Goal: Task Accomplishment & Management: Manage account settings

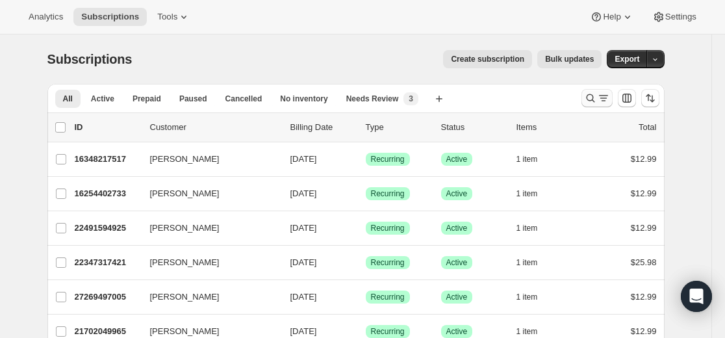
click at [431, 103] on button "Search and filter results" at bounding box center [596, 98] width 31 height 18
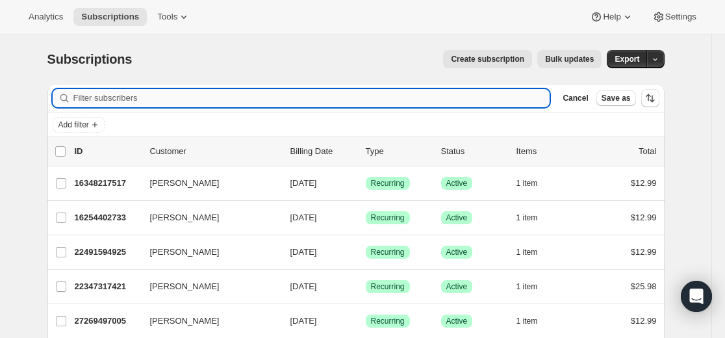
click at [431, 95] on input "Filter subscribers" at bounding box center [311, 98] width 477 height 18
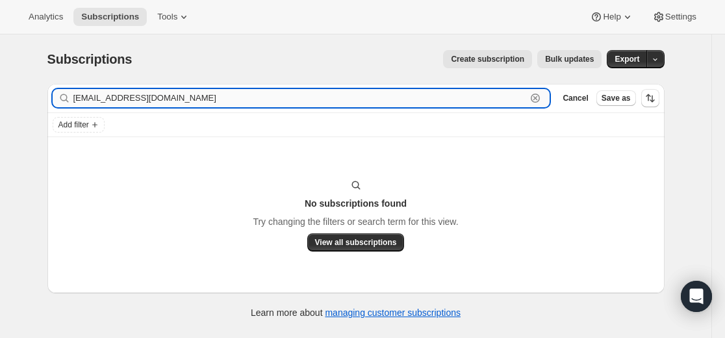
click at [207, 95] on input "1miyabanks@gmail.com" at bounding box center [299, 98] width 453 height 18
paste input "27885502637"
type input "27885502637"
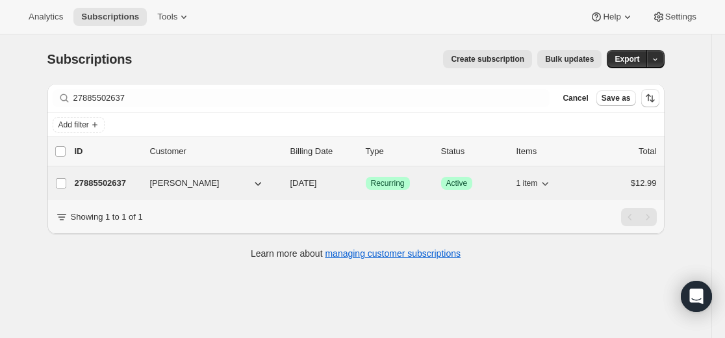
click at [110, 182] on p "27885502637" at bounding box center [107, 183] width 65 height 13
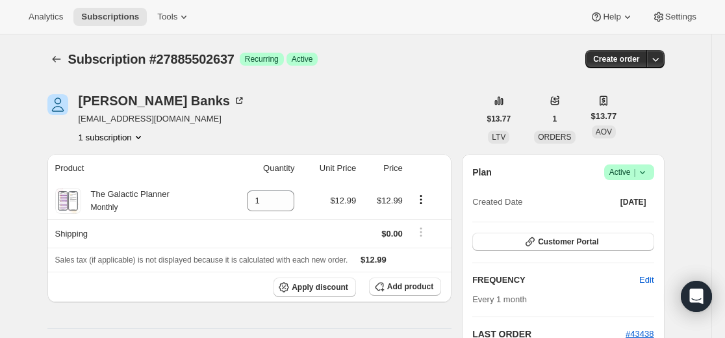
click at [431, 167] on icon at bounding box center [642, 172] width 13 height 13
click at [431, 216] on span "Cancel subscription" at bounding box center [626, 220] width 73 height 10
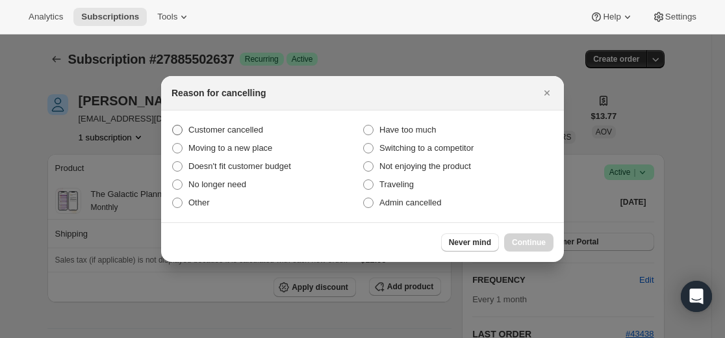
click at [282, 134] on label "Customer cancelled" at bounding box center [266, 130] width 191 height 18
click at [173, 125] on input "Customer cancelled" at bounding box center [172, 125] width 1 height 1
radio input "true"
click at [431, 247] on span "Continue" at bounding box center [529, 242] width 34 height 10
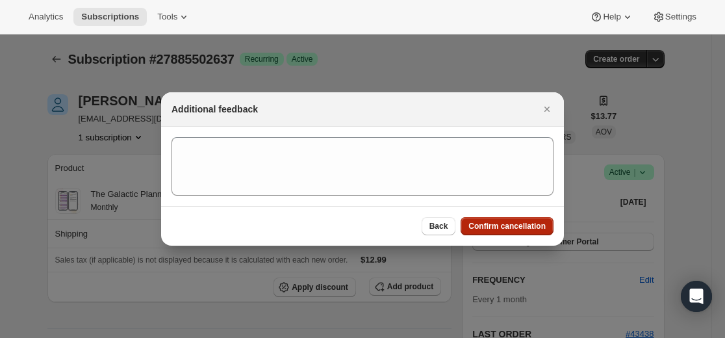
click at [431, 220] on button "Confirm cancellation" at bounding box center [506, 226] width 93 height 18
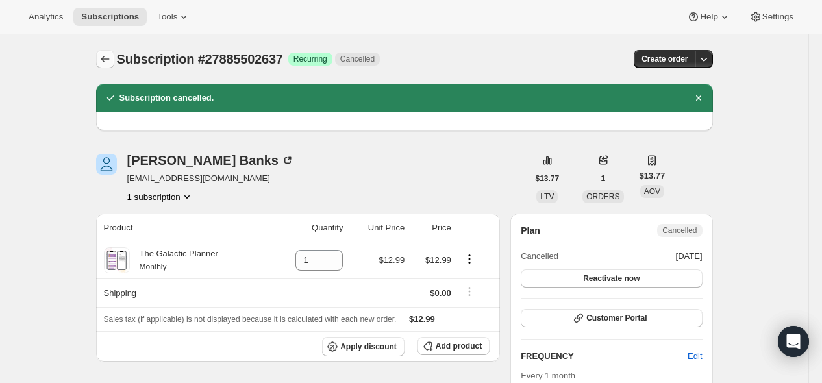
click at [108, 60] on icon "Subscriptions" at bounding box center [105, 59] width 13 height 13
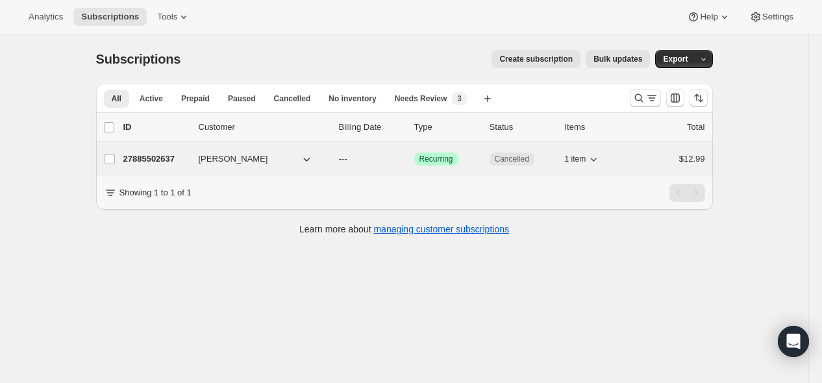
click at [154, 155] on p "27885502637" at bounding box center [155, 159] width 65 height 13
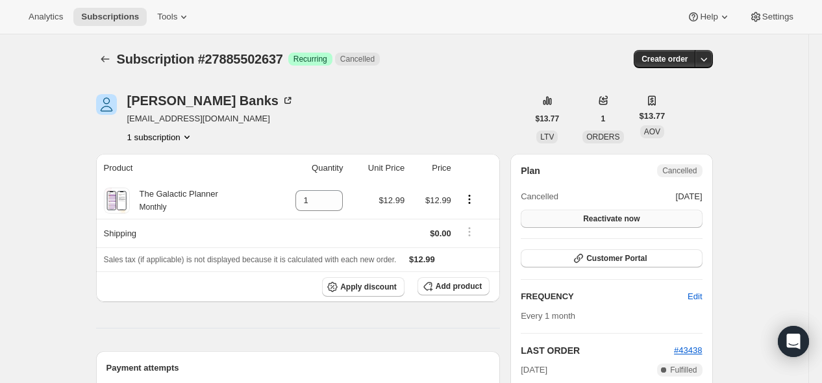
click at [431, 218] on span "Reactivate now" at bounding box center [611, 219] width 57 height 10
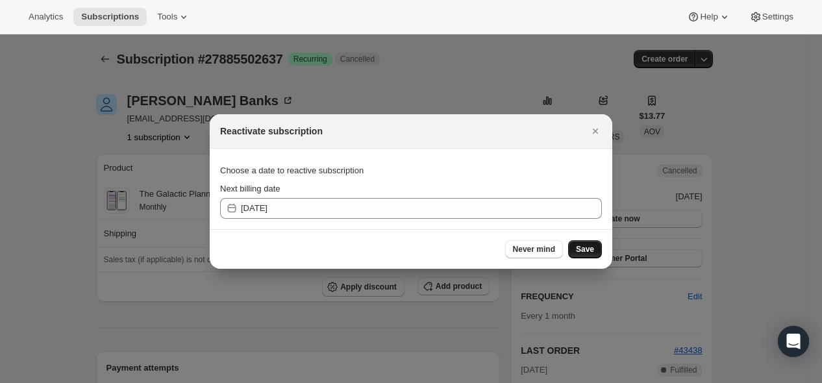
click at [431, 250] on span "Save" at bounding box center [585, 249] width 18 height 10
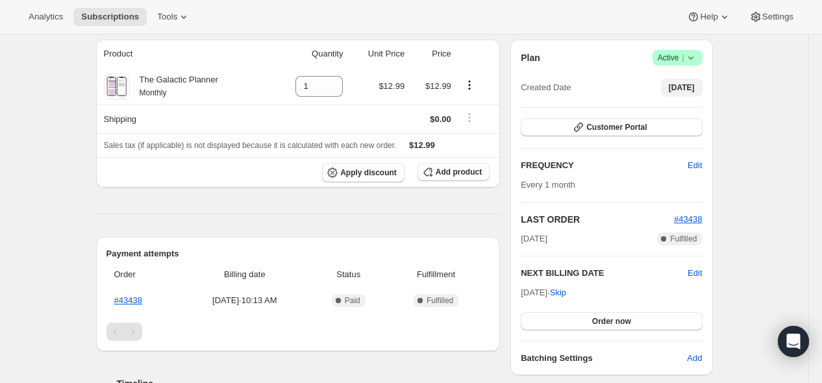
scroll to position [216, 0]
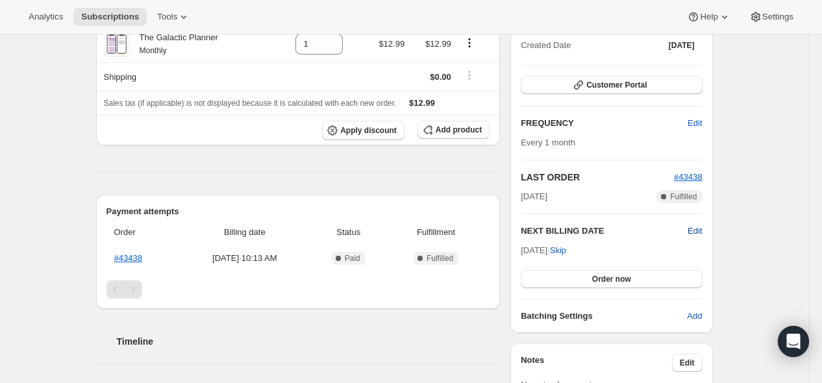
click at [431, 234] on span "Edit" at bounding box center [695, 231] width 14 height 13
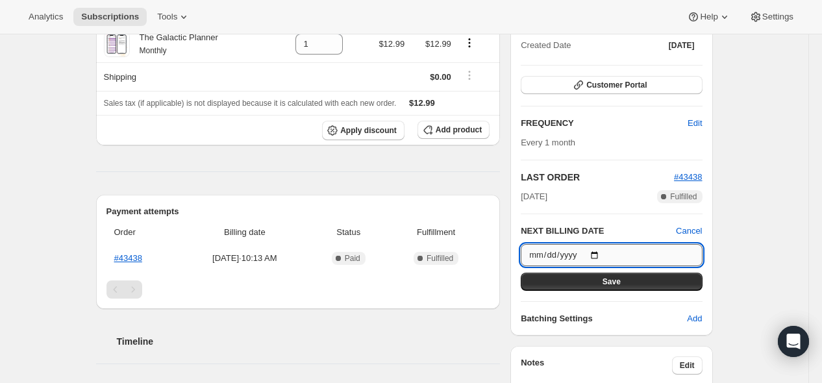
click at [431, 255] on input "2025-10-04" at bounding box center [611, 255] width 181 height 22
type input "2025-10-26"
click at [431, 283] on span "Save" at bounding box center [612, 282] width 18 height 10
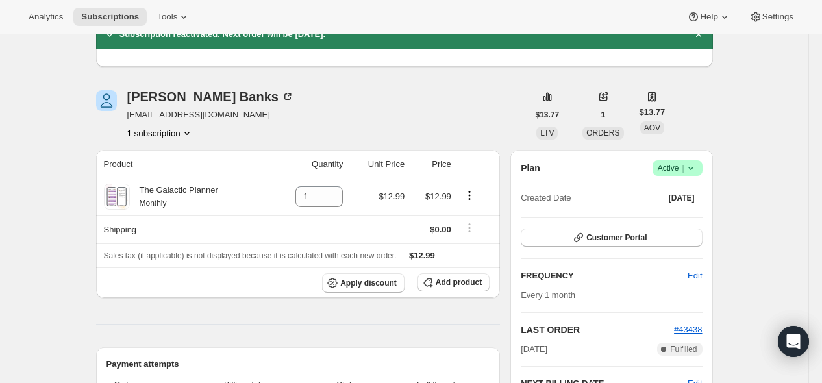
scroll to position [0, 0]
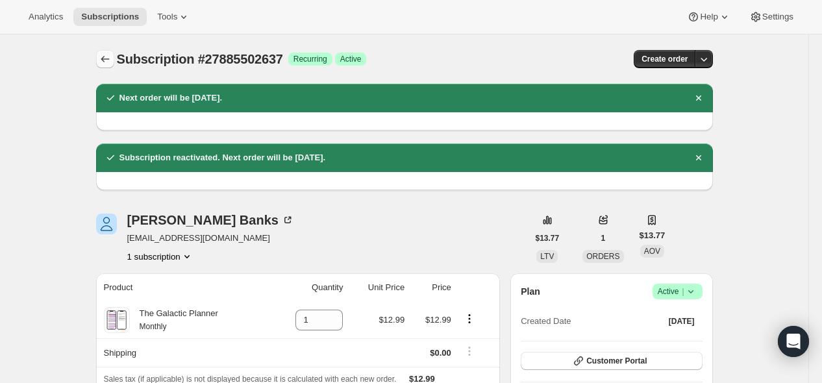
click at [108, 57] on icon "Subscriptions" at bounding box center [105, 59] width 13 height 13
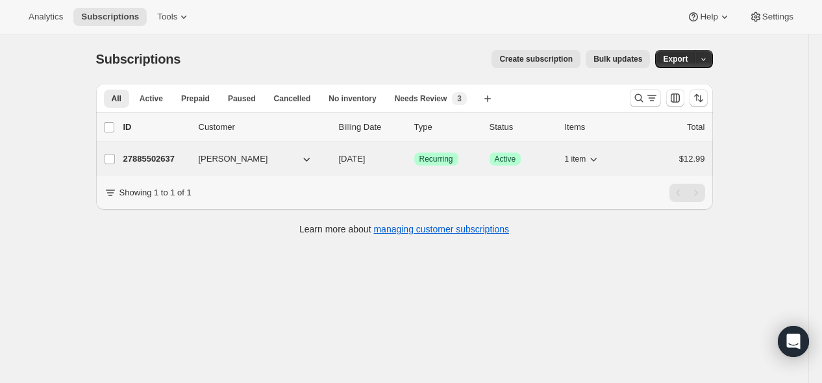
click at [164, 156] on p "27885502637" at bounding box center [155, 159] width 65 height 13
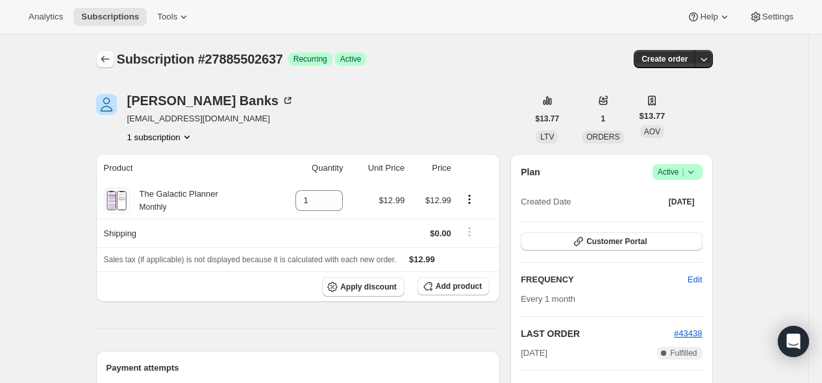
click at [107, 60] on icon "Subscriptions" at bounding box center [105, 59] width 13 height 13
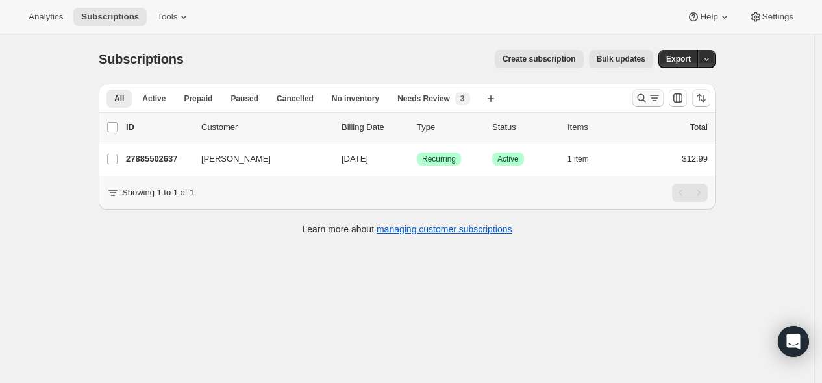
click at [640, 98] on icon "Search and filter results" at bounding box center [641, 98] width 13 height 13
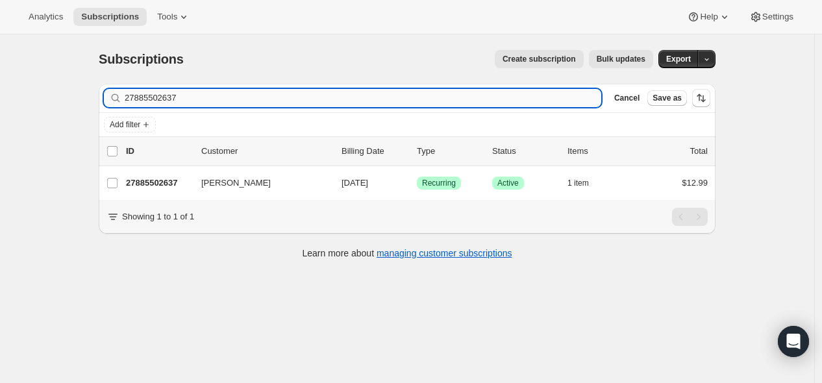
click at [533, 103] on input "27885502637" at bounding box center [363, 98] width 477 height 18
click at [530, 99] on input "27885502637" at bounding box center [363, 98] width 477 height 18
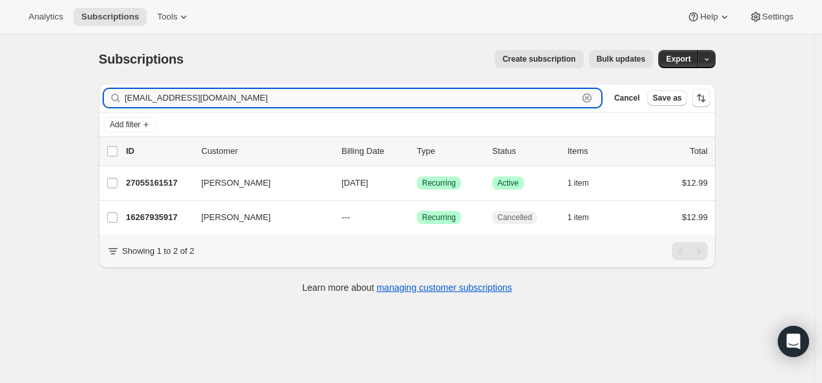
click at [516, 98] on input "[EMAIL_ADDRESS][DOMAIN_NAME]" at bounding box center [351, 98] width 453 height 18
paste input "[EMAIL_ADDRESS]"
type input "[EMAIL_ADDRESS][DOMAIN_NAME]"
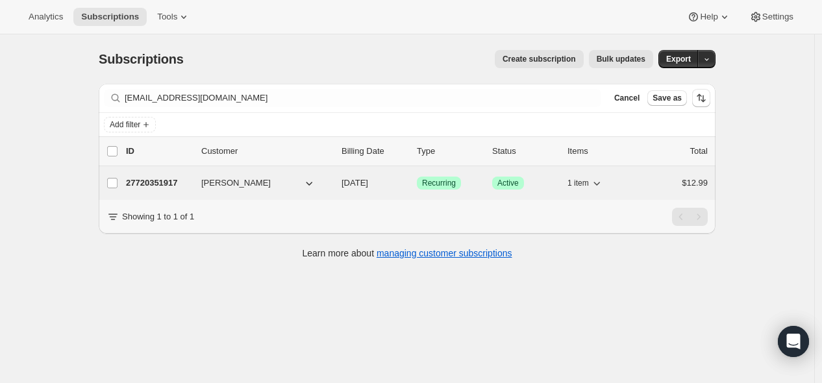
click at [175, 181] on p "27720351917" at bounding box center [158, 183] width 65 height 13
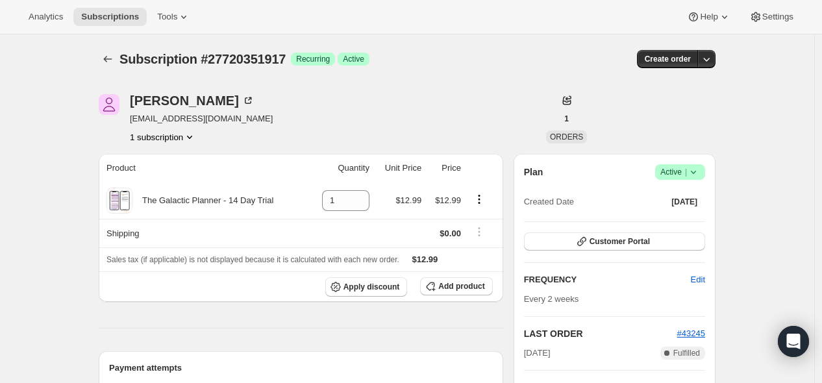
click at [695, 172] on icon at bounding box center [693, 172] width 13 height 13
click at [691, 221] on span "Cancel subscription" at bounding box center [678, 219] width 73 height 10
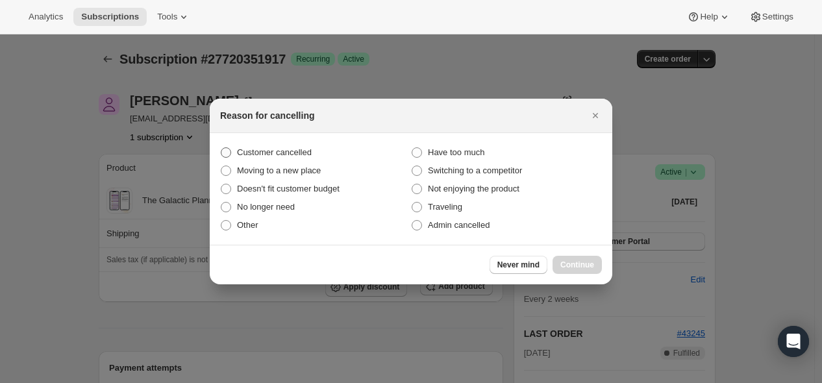
click at [364, 150] on label "Customer cancelled" at bounding box center [315, 153] width 191 height 18
click at [221, 148] on input "Customer cancelled" at bounding box center [221, 147] width 1 height 1
radio input "true"
drag, startPoint x: 596, startPoint y: 262, endPoint x: 590, endPoint y: 257, distance: 7.8
click at [596, 264] on button "Continue" at bounding box center [577, 265] width 49 height 18
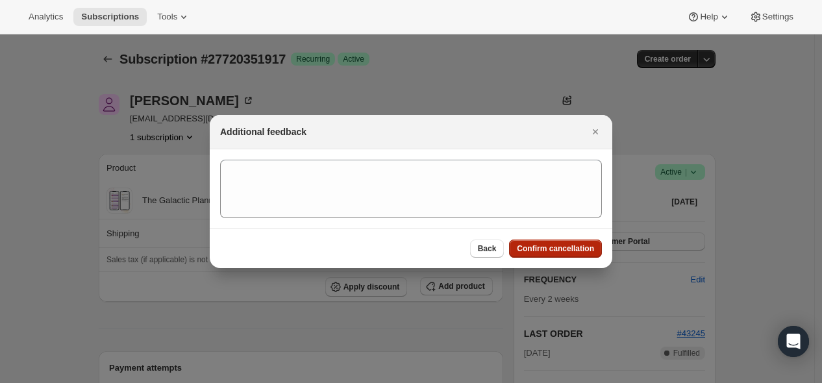
click at [557, 249] on span "Confirm cancellation" at bounding box center [555, 249] width 77 height 10
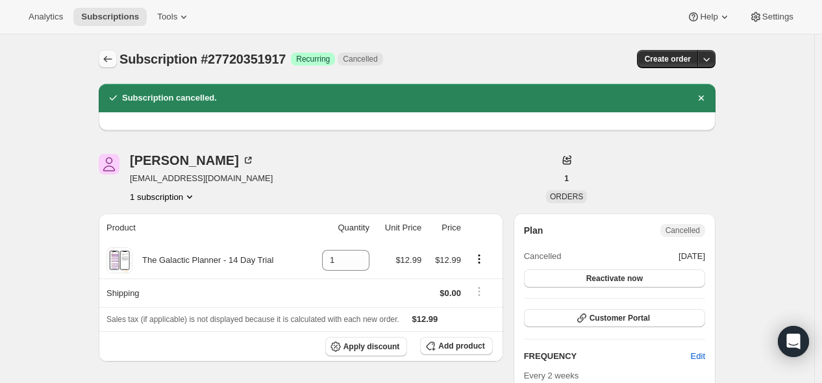
click at [108, 64] on icon "Subscriptions" at bounding box center [107, 59] width 13 height 13
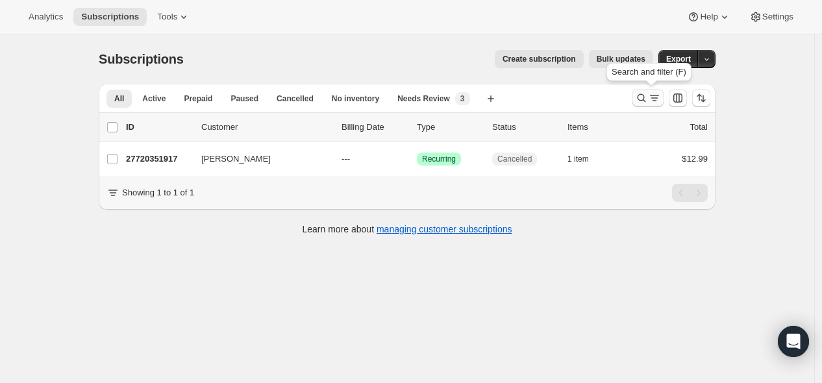
click at [651, 103] on icon "Search and filter results" at bounding box center [654, 98] width 13 height 13
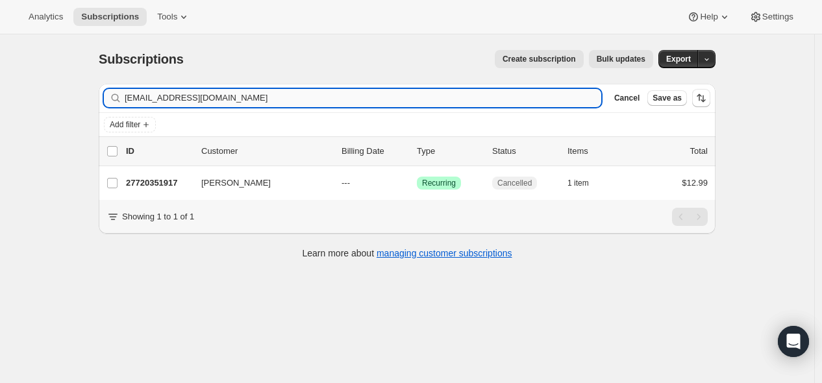
click at [503, 101] on input "[EMAIL_ADDRESS][DOMAIN_NAME]" at bounding box center [363, 98] width 477 height 18
type input "[EMAIL_ADDRESS][DOMAIN_NAME]"
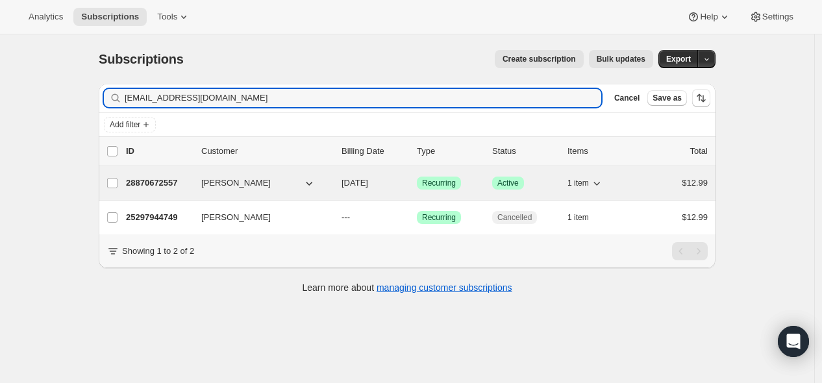
click at [171, 184] on p "28870672557" at bounding box center [158, 183] width 65 height 13
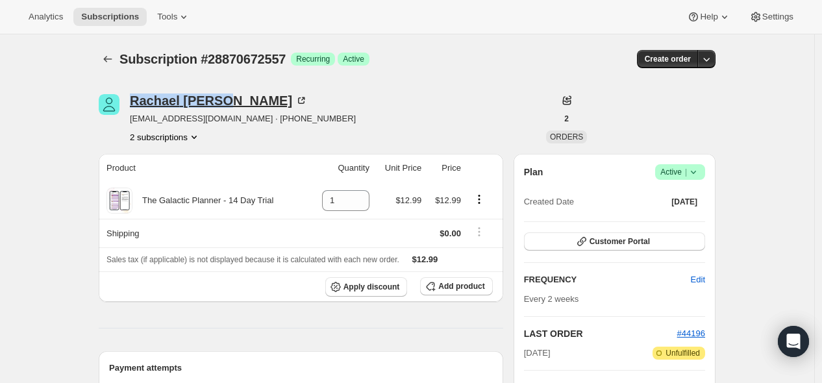
drag, startPoint x: 133, startPoint y: 86, endPoint x: 225, endPoint y: 100, distance: 93.2
copy div "Rachael Fisher"
drag, startPoint x: 221, startPoint y: 318, endPoint x: 252, endPoint y: 312, distance: 31.6
click at [221, 317] on div "Product Quantity Unit Price Price The Galactic Planner - 14 Day Trial 1 $12.99 …" at bounding box center [301, 370] width 405 height 432
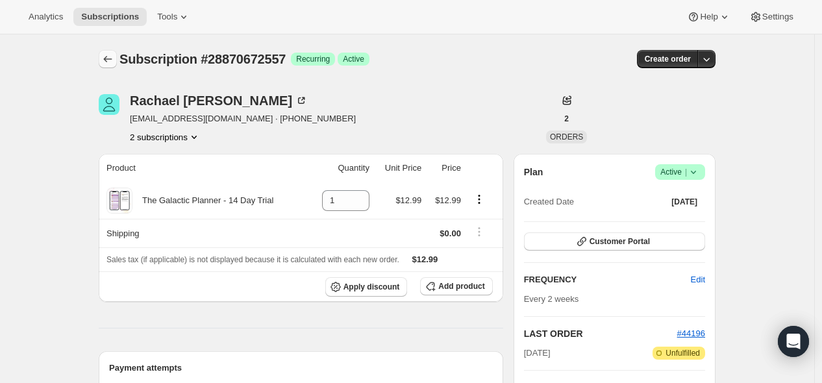
click at [114, 54] on icon "Subscriptions" at bounding box center [107, 59] width 13 height 13
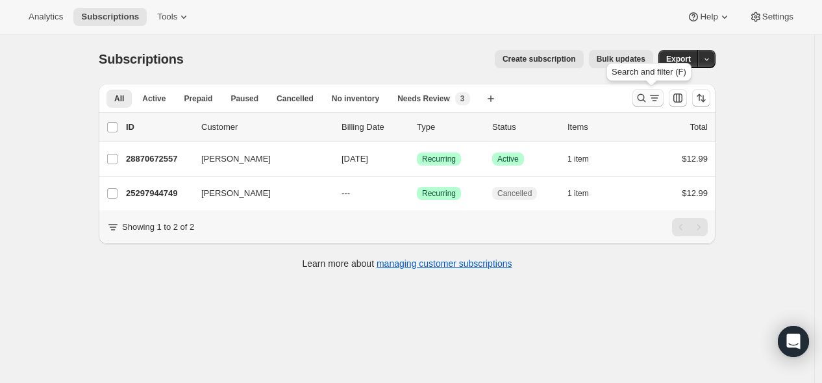
click at [641, 99] on icon "Search and filter results" at bounding box center [641, 98] width 13 height 13
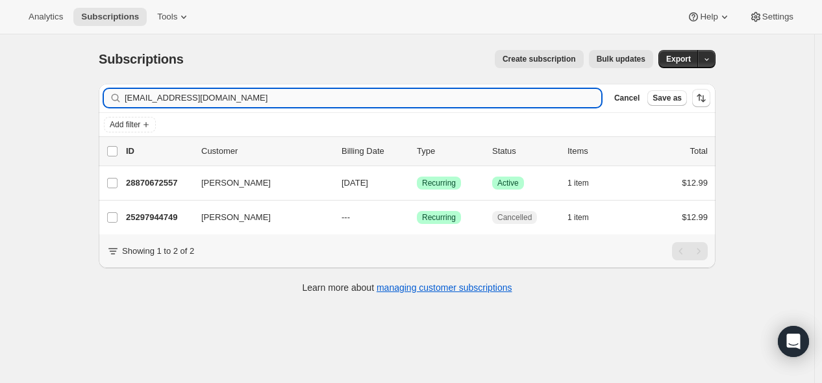
click at [543, 94] on input "raetay5387@gmail.com" at bounding box center [363, 98] width 477 height 18
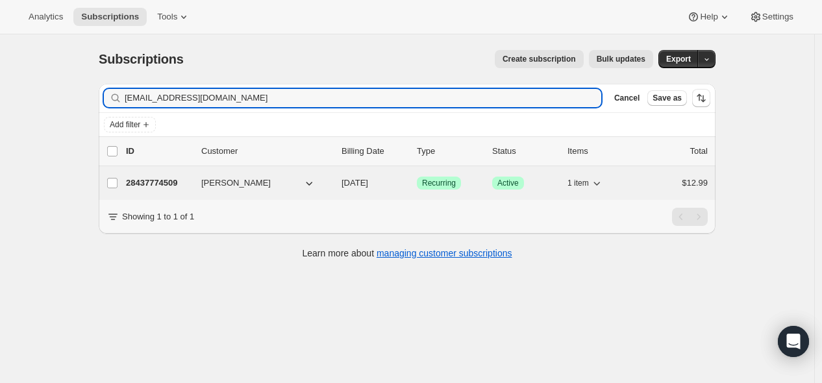
type input "npwyoming@yahoo.com"
click at [158, 183] on p "28437774509" at bounding box center [158, 183] width 65 height 13
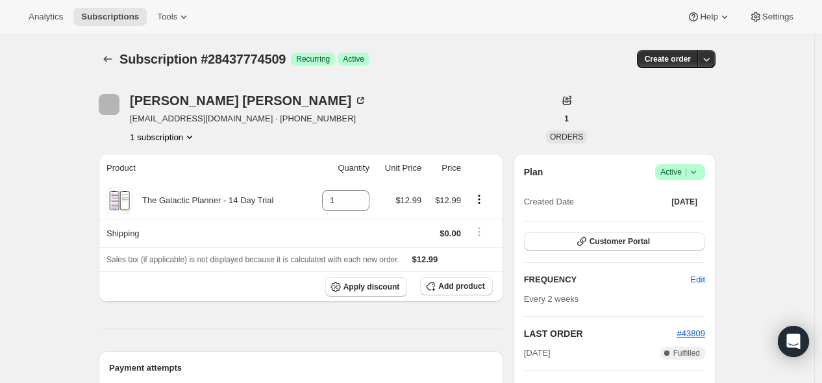
click at [692, 175] on icon at bounding box center [693, 172] width 13 height 13
click at [667, 218] on span "Cancel subscription" at bounding box center [678, 219] width 73 height 10
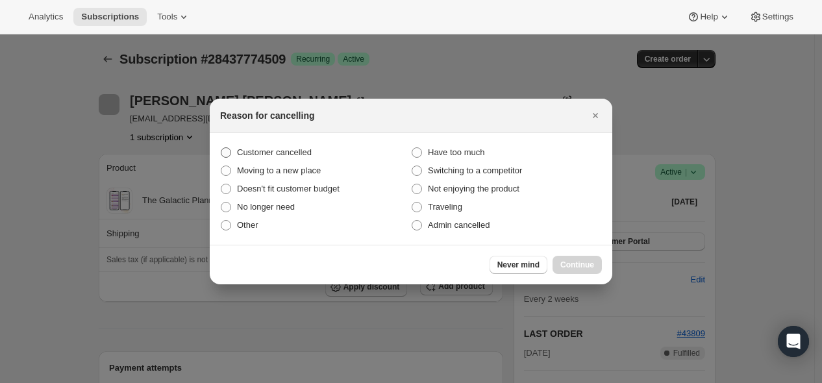
click at [342, 149] on label "Customer cancelled" at bounding box center [315, 153] width 191 height 18
click at [221, 148] on input "Customer cancelled" at bounding box center [221, 147] width 1 height 1
radio input "true"
click at [575, 264] on span "Continue" at bounding box center [577, 265] width 34 height 10
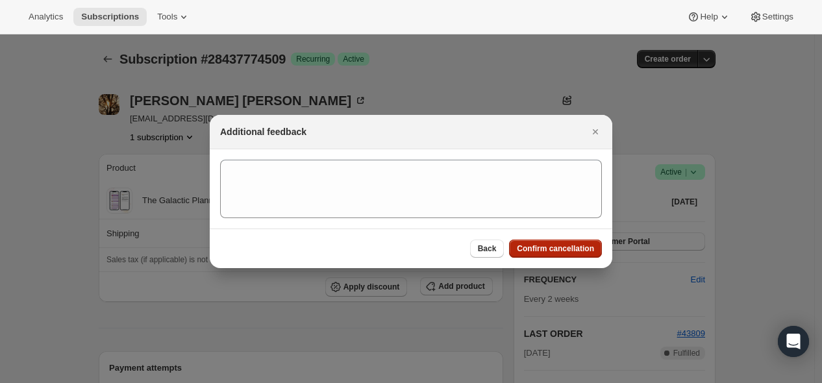
click at [566, 247] on span "Confirm cancellation" at bounding box center [555, 249] width 77 height 10
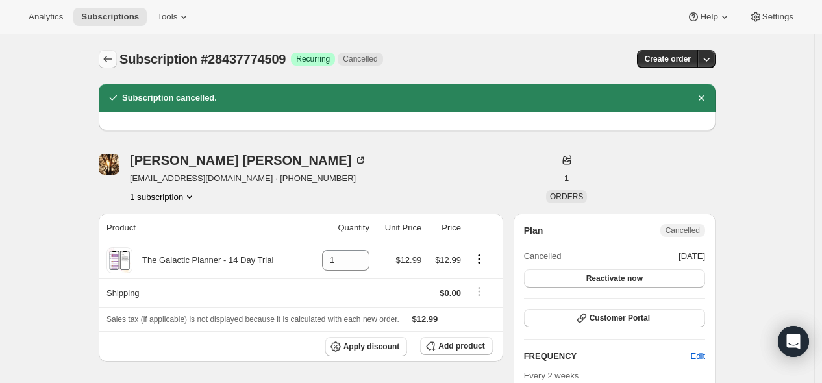
click at [117, 61] on button "Subscriptions" at bounding box center [108, 59] width 18 height 18
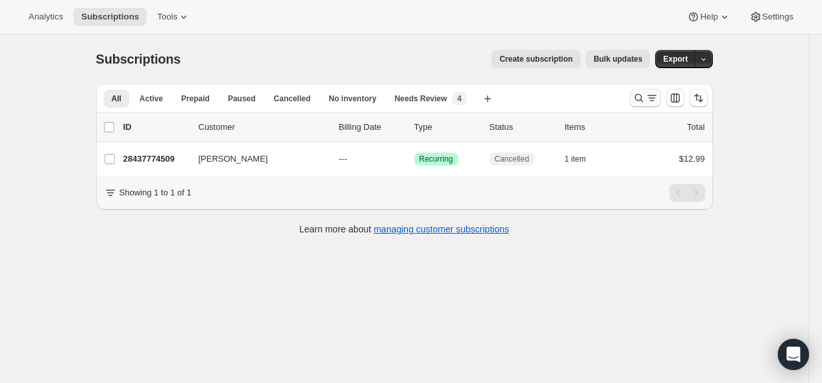
click at [637, 100] on icon "Search and filter results" at bounding box center [639, 98] width 13 height 13
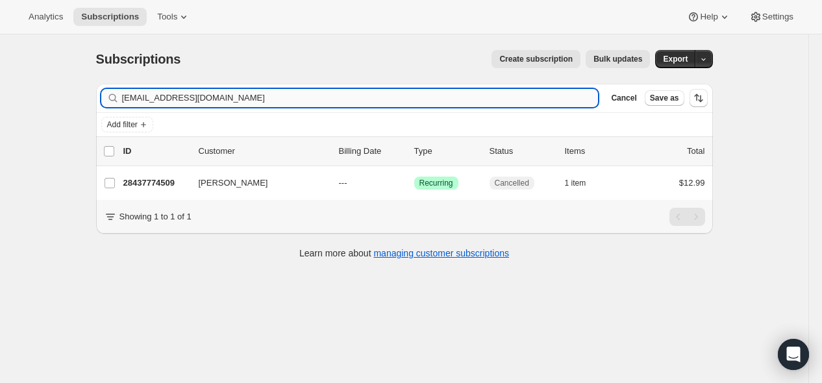
click at [497, 96] on input "[EMAIL_ADDRESS][DOMAIN_NAME]" at bounding box center [360, 98] width 477 height 18
click at [497, 97] on input "[EMAIL_ADDRESS][DOMAIN_NAME]" at bounding box center [360, 98] width 477 height 18
type input "Allison.tesch@yahoo.com"
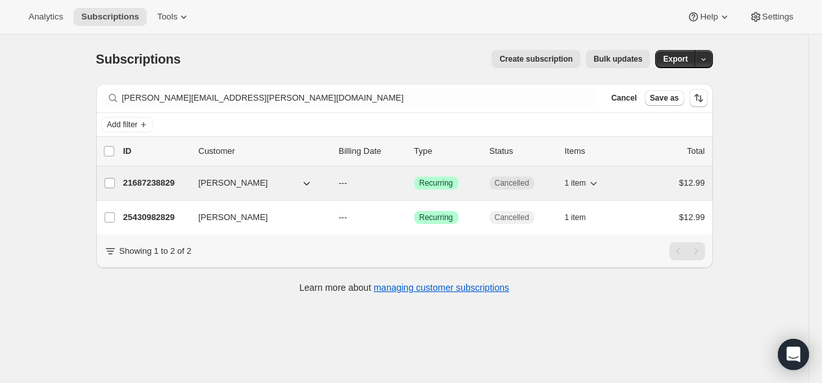
click at [177, 182] on p "21687238829" at bounding box center [155, 183] width 65 height 13
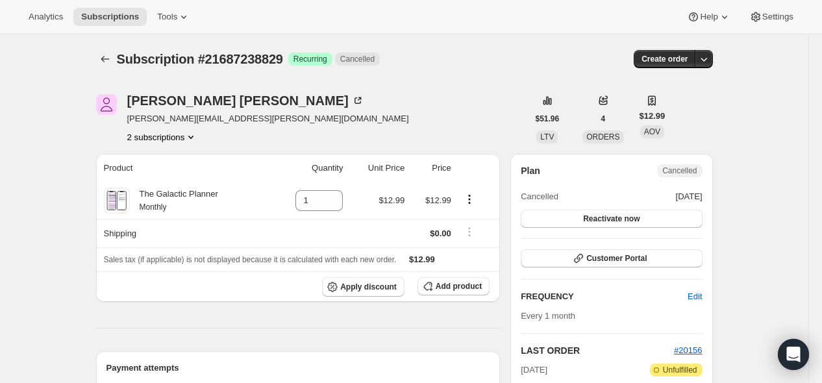
click at [196, 136] on icon "Product actions" at bounding box center [190, 137] width 13 height 13
click at [189, 175] on button "25430982829" at bounding box center [165, 183] width 98 height 21
click at [106, 58] on icon "Subscriptions" at bounding box center [105, 59] width 13 height 13
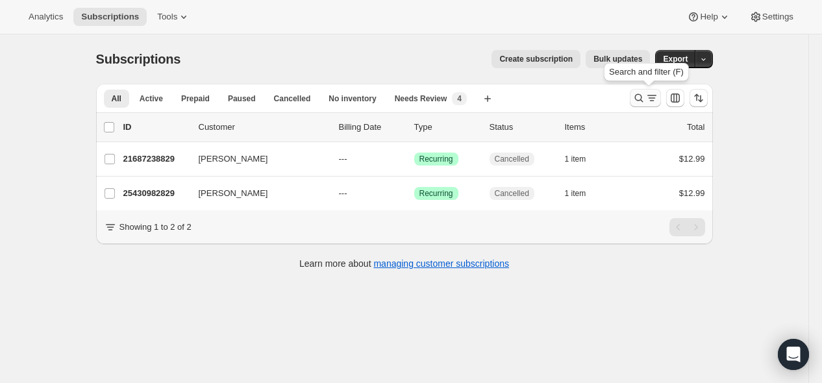
click at [639, 97] on icon "Search and filter results" at bounding box center [639, 98] width 13 height 13
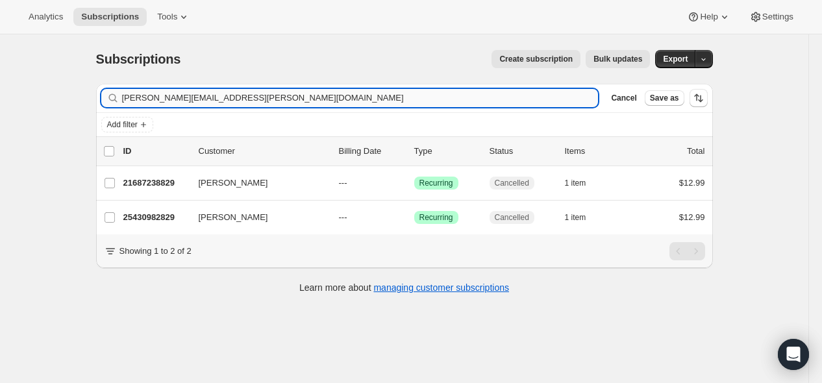
click at [489, 97] on input "Allison.tesch@yahoo.com" at bounding box center [360, 98] width 477 height 18
click at [488, 97] on input "Allison.tesch@yahoo.com" at bounding box center [360, 98] width 477 height 18
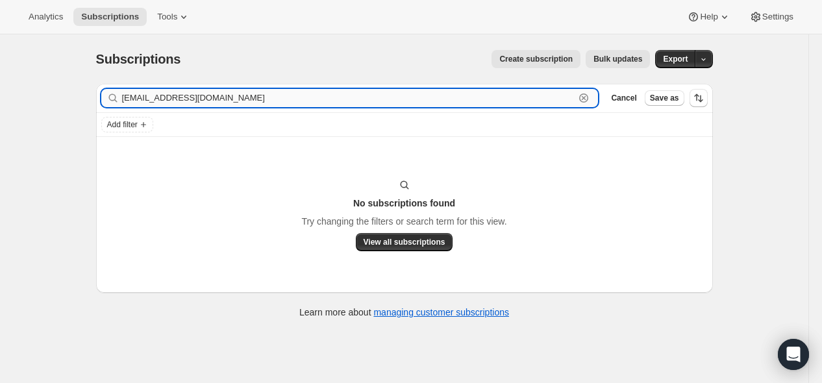
click at [282, 99] on input "teschallison@gmail.com" at bounding box center [348, 98] width 453 height 18
click at [283, 99] on input "teschallison@gmail.com" at bounding box center [348, 98] width 453 height 18
click at [284, 99] on input "teschallison@gmail.com" at bounding box center [348, 98] width 453 height 18
paste input "Allison Bourland"
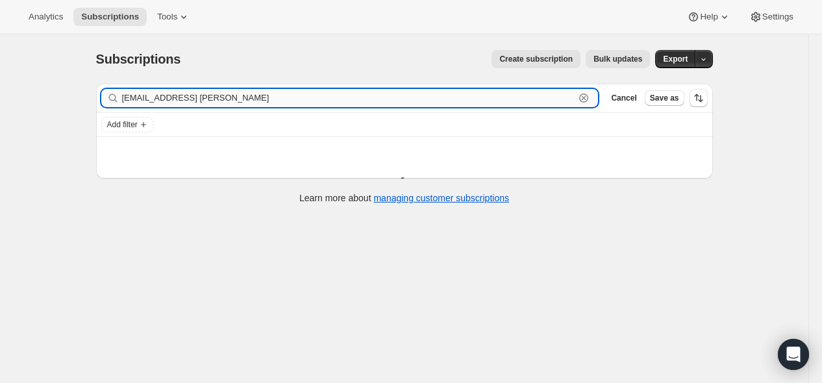
paste input "text"
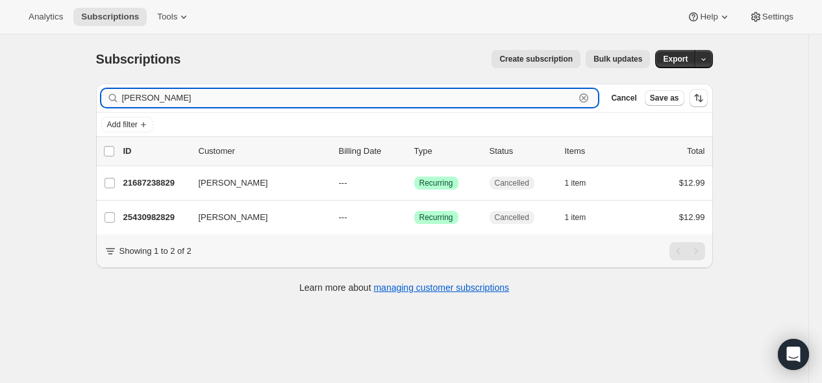
click at [541, 101] on input "Allison Bourland" at bounding box center [348, 98] width 453 height 18
paste input "[EMAIL_ADDRESS][DOMAIN_NAME]"
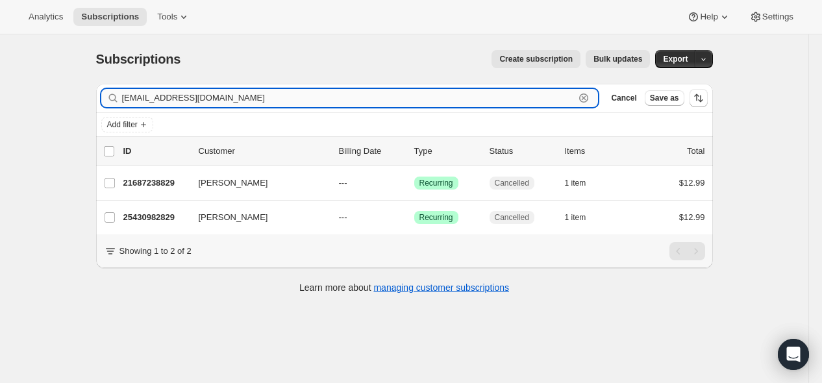
type input "[EMAIL_ADDRESS][DOMAIN_NAME]"
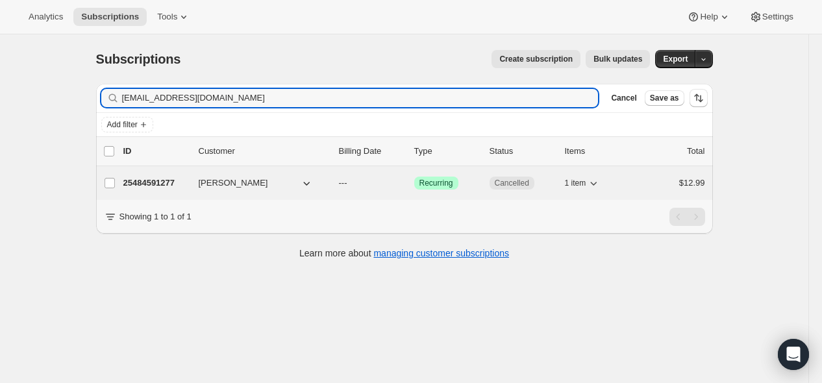
click at [170, 185] on p "25484591277" at bounding box center [155, 183] width 65 height 13
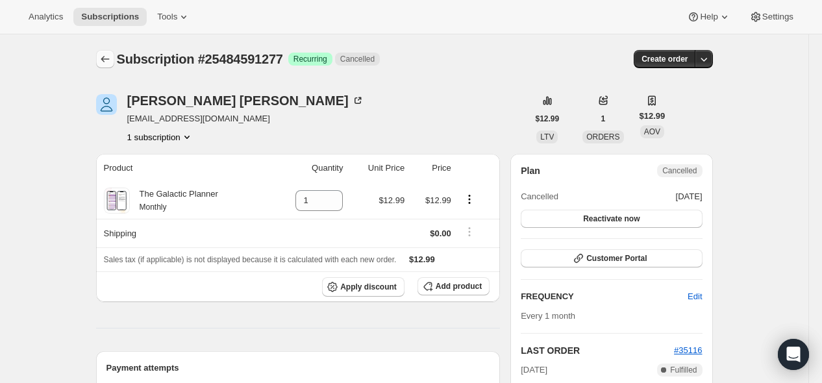
click at [112, 57] on icon "Subscriptions" at bounding box center [105, 59] width 13 height 13
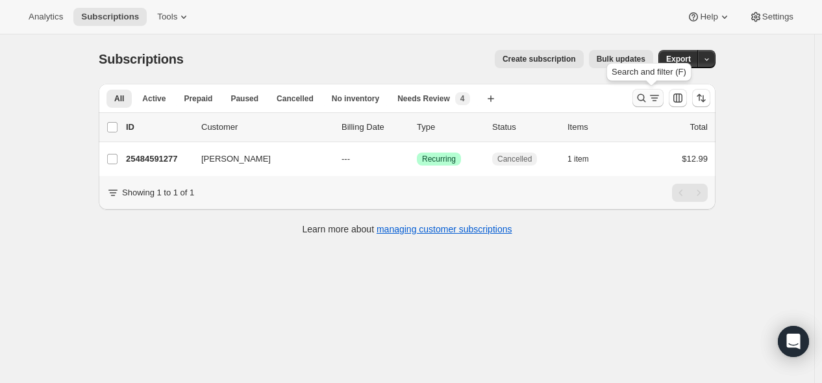
click at [645, 99] on icon "Search and filter results" at bounding box center [641, 98] width 13 height 13
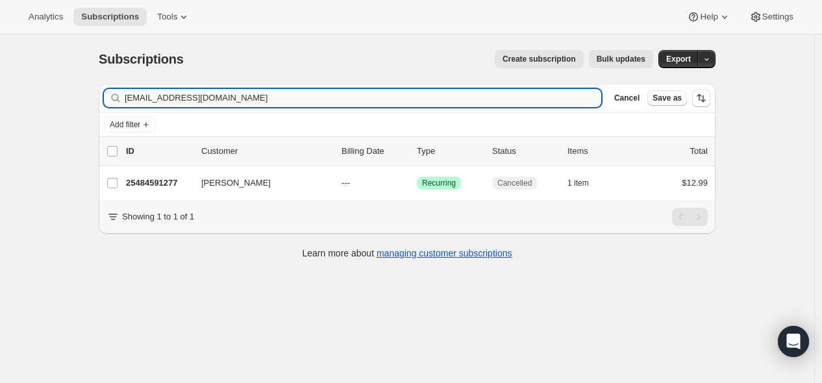
click at [453, 89] on input "hi@thesanela.com" at bounding box center [363, 98] width 477 height 18
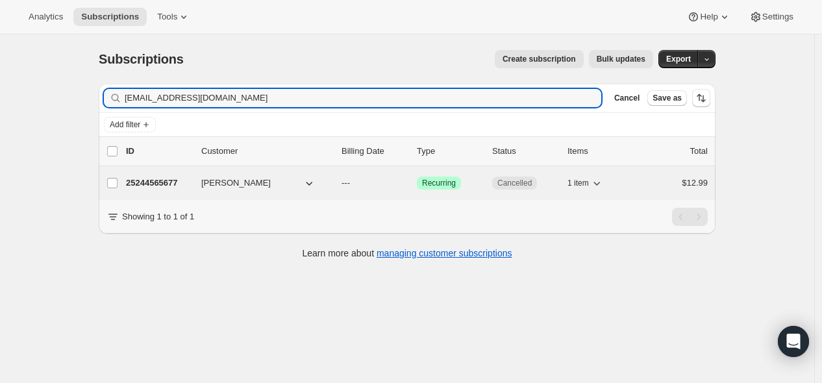
type input "jenkajander@gmail.com"
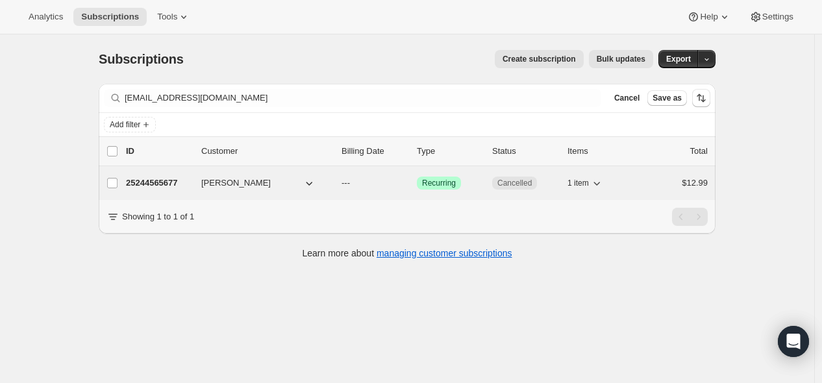
click at [163, 179] on p "25244565677" at bounding box center [158, 183] width 65 height 13
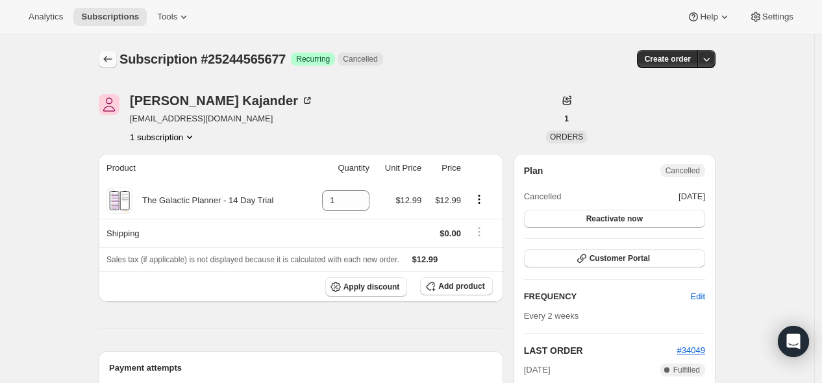
click at [117, 60] on button "Subscriptions" at bounding box center [108, 59] width 18 height 18
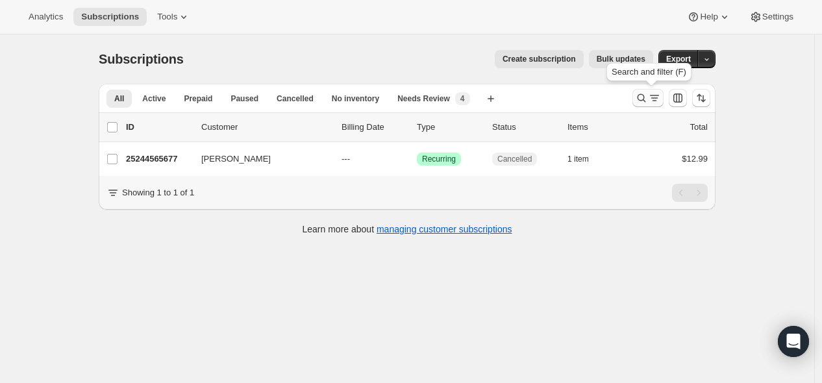
click at [646, 98] on icon "Search and filter results" at bounding box center [641, 98] width 13 height 13
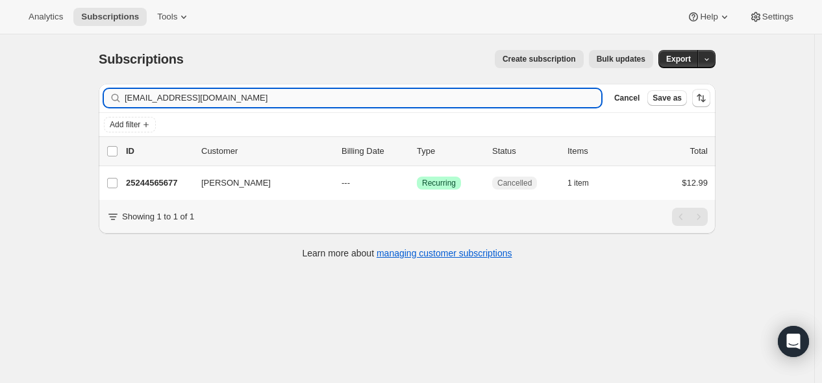
click at [516, 99] on input "jenkajander@gmail.com" at bounding box center [363, 98] width 477 height 18
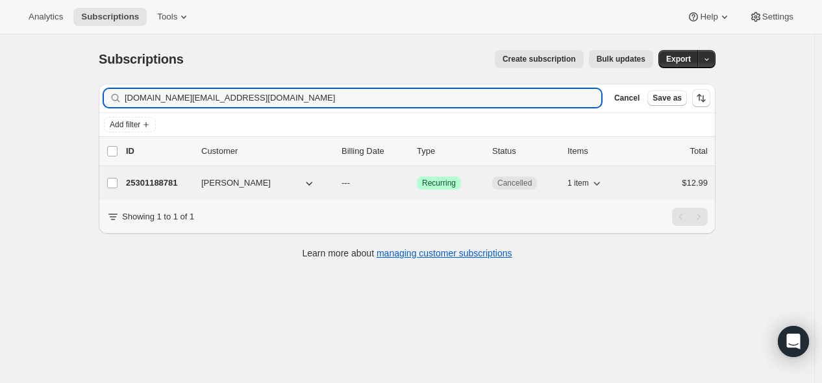
type input "diamondkitty.kg@gmail.com"
click at [164, 181] on p "25301188781" at bounding box center [158, 183] width 65 height 13
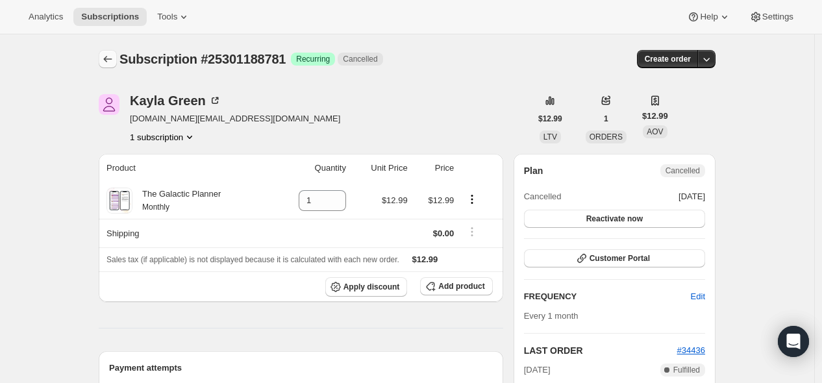
click at [106, 60] on icon "Subscriptions" at bounding box center [107, 59] width 13 height 13
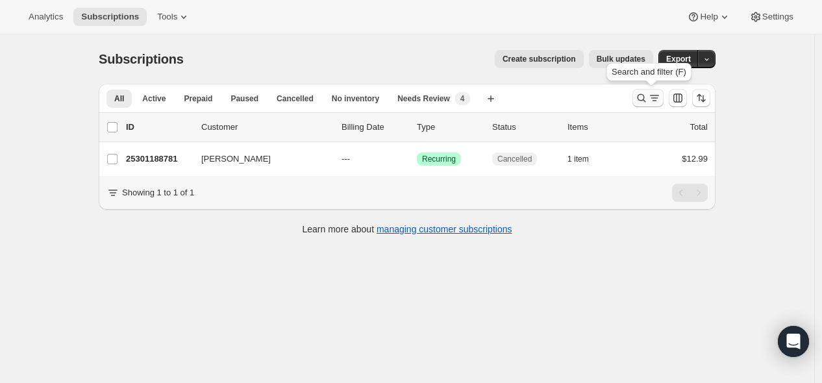
click at [646, 103] on icon "Search and filter results" at bounding box center [641, 98] width 13 height 13
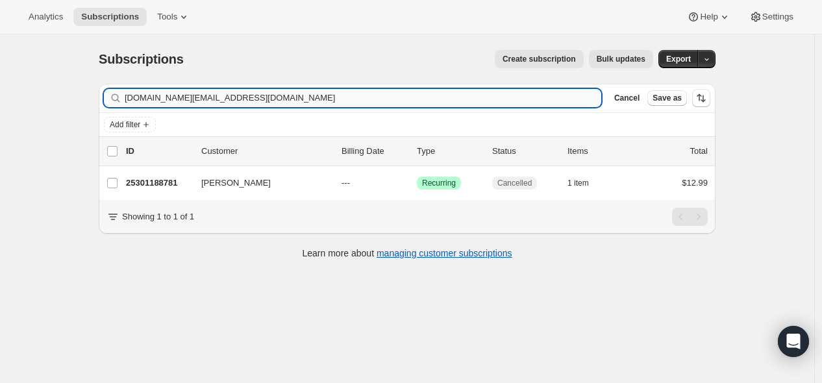
click at [530, 101] on input "diamondkitty.kg@gmail.com" at bounding box center [363, 98] width 477 height 18
type input "tanapemar@yahoo.com"
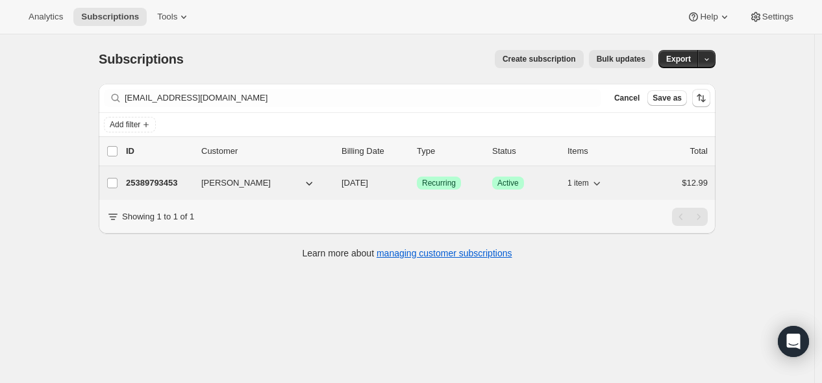
click at [160, 184] on p "25389793453" at bounding box center [158, 183] width 65 height 13
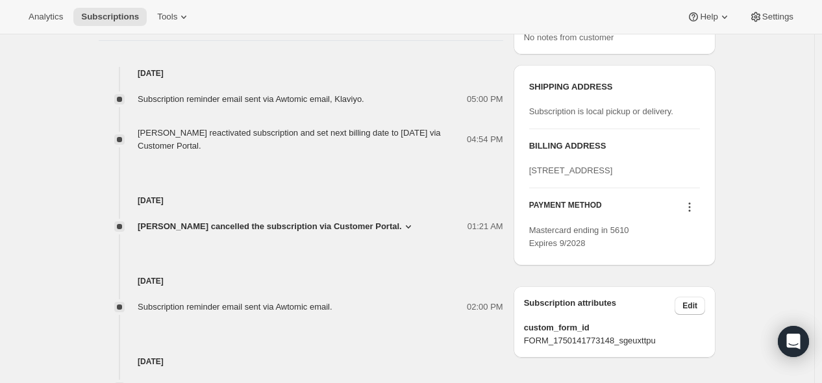
scroll to position [505, 0]
click at [692, 213] on icon at bounding box center [689, 206] width 13 height 13
click at [686, 258] on span "Send link to update card" at bounding box center [689, 258] width 91 height 10
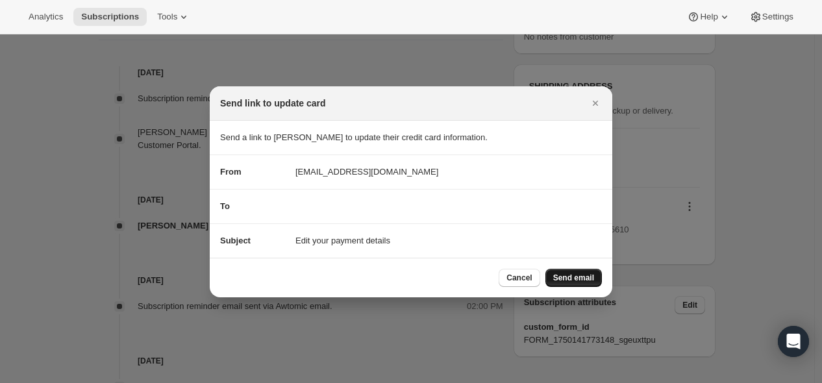
click at [567, 275] on span "Send email" at bounding box center [573, 278] width 41 height 10
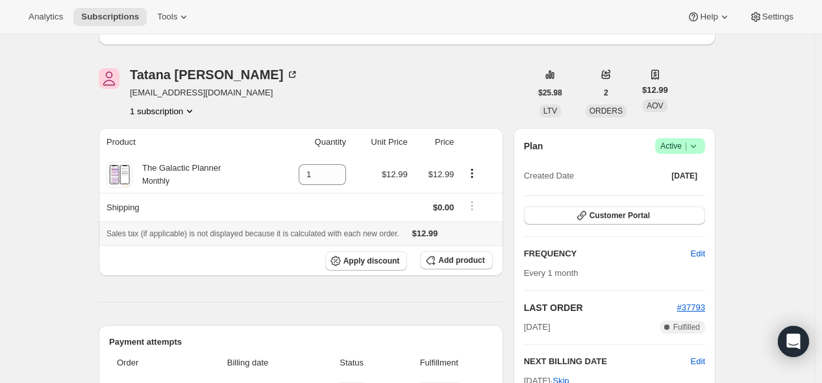
scroll to position [0, 0]
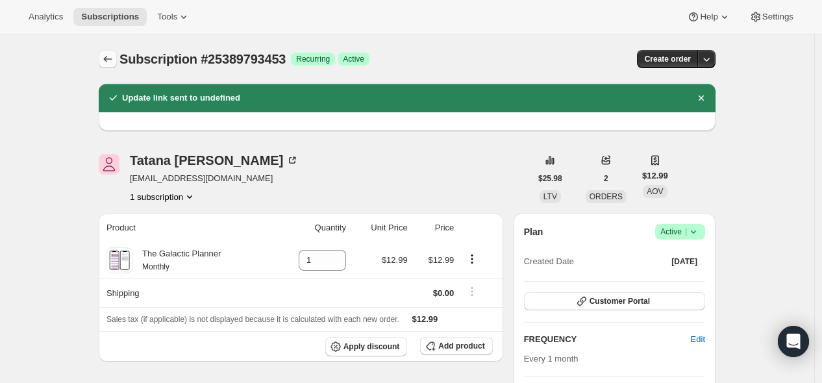
click at [108, 55] on icon "Subscriptions" at bounding box center [107, 59] width 13 height 13
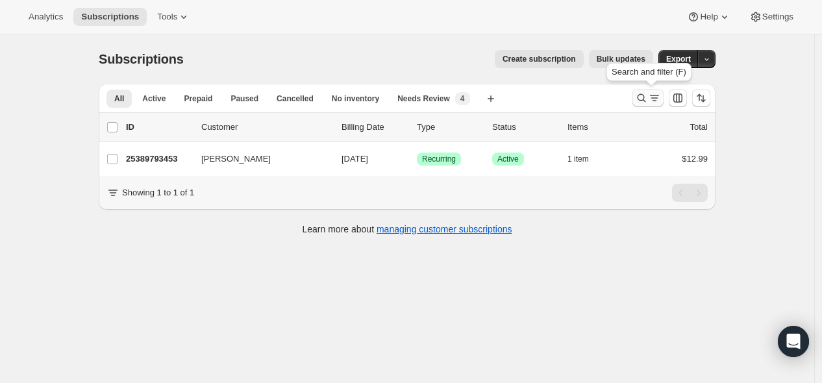
click at [640, 101] on icon "Search and filter results" at bounding box center [641, 98] width 13 height 13
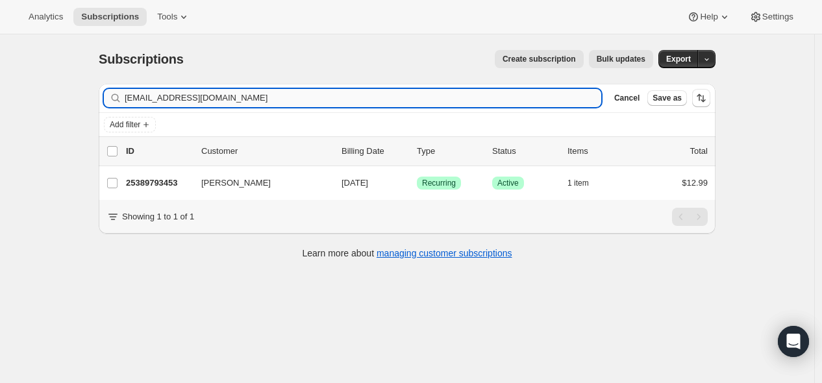
click at [514, 102] on input "tanapemar@yahoo.com" at bounding box center [363, 98] width 477 height 18
click at [514, 103] on input "tanapemar@yahoo.com" at bounding box center [363, 98] width 477 height 18
type input "louiseprevost@yahoo.de"
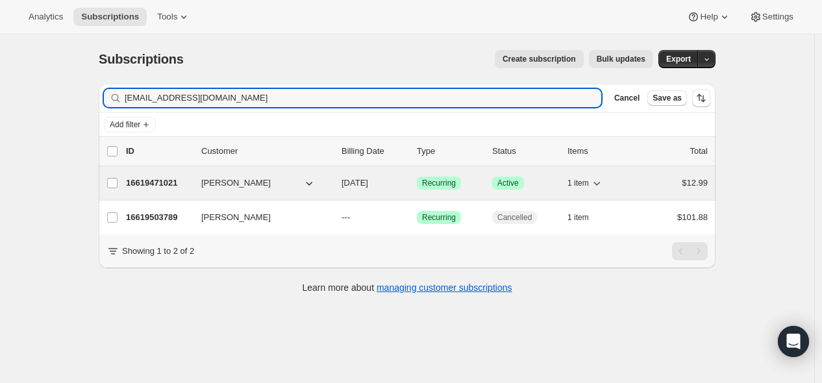
click at [164, 182] on p "16619471021" at bounding box center [158, 183] width 65 height 13
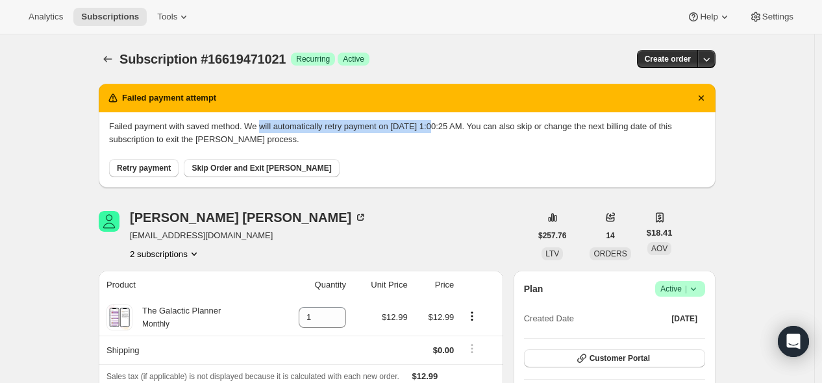
drag, startPoint x: 275, startPoint y: 127, endPoint x: 462, endPoint y: 131, distance: 187.1
click at [462, 131] on p "Failed payment with saved method. We will automatically retry payment on 10/14/…" at bounding box center [407, 133] width 596 height 26
copy p "will automatically retry payment on 10/14/2025"
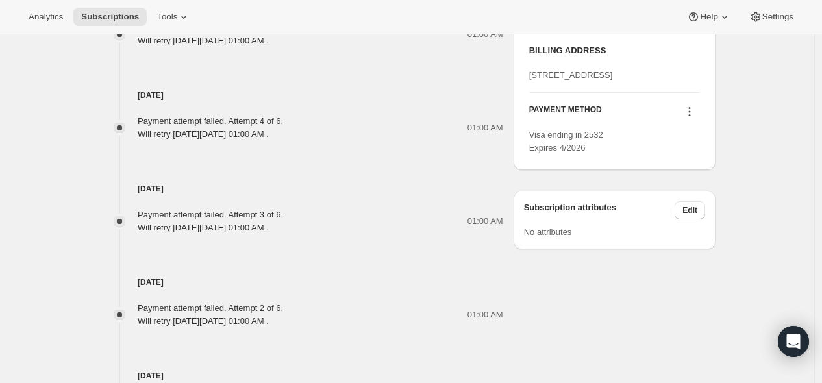
scroll to position [722, 0]
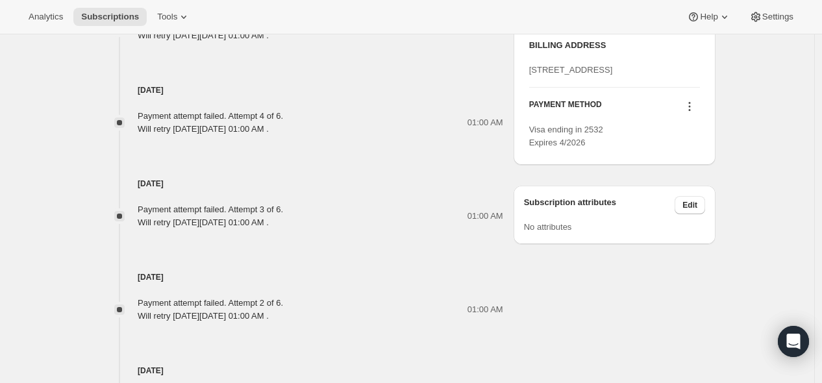
click at [694, 113] on icon at bounding box center [689, 106] width 13 height 13
click at [690, 155] on span "Send link to update card" at bounding box center [689, 157] width 91 height 10
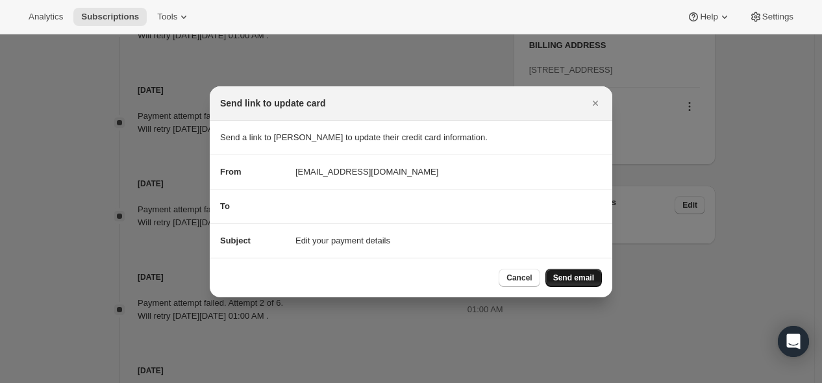
click at [579, 283] on button "Send email" at bounding box center [574, 278] width 57 height 18
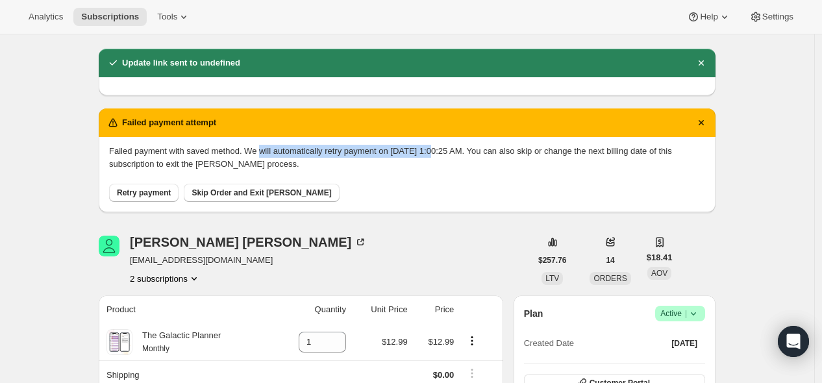
scroll to position [0, 0]
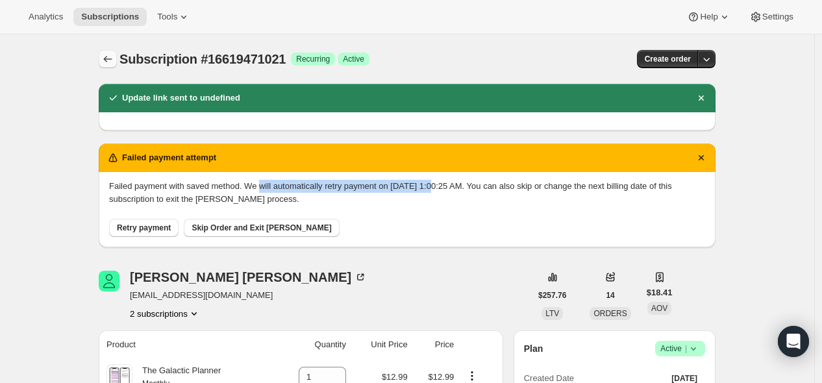
click at [114, 55] on icon "Subscriptions" at bounding box center [107, 59] width 13 height 13
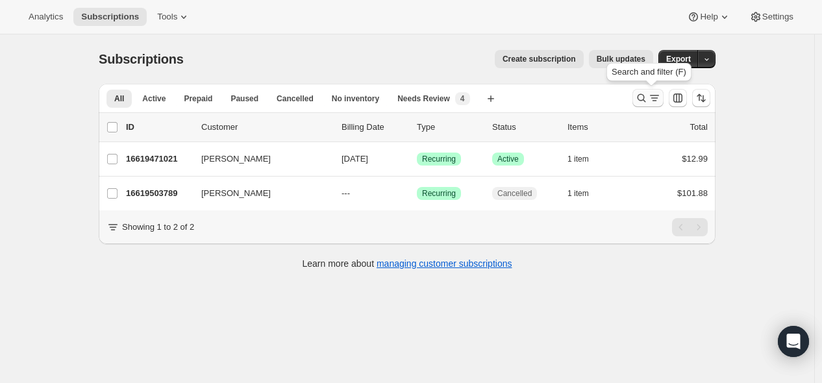
click at [644, 99] on icon "Search and filter results" at bounding box center [641, 98] width 13 height 13
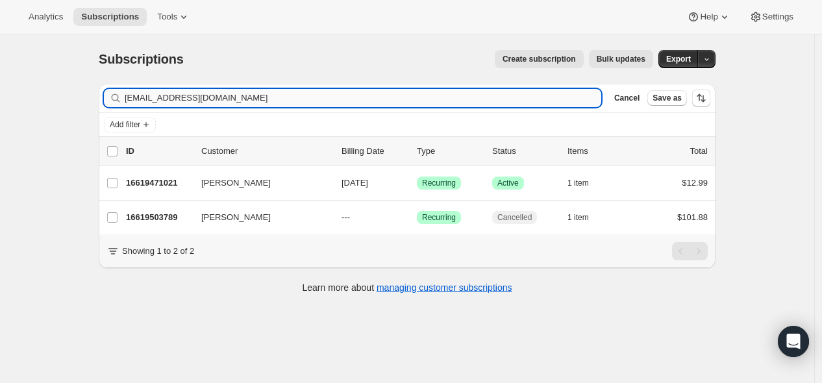
click at [526, 99] on input "louiseprevost@yahoo.de" at bounding box center [363, 98] width 477 height 18
click at [525, 99] on input "louiseprevost@yahoo.de" at bounding box center [363, 98] width 477 height 18
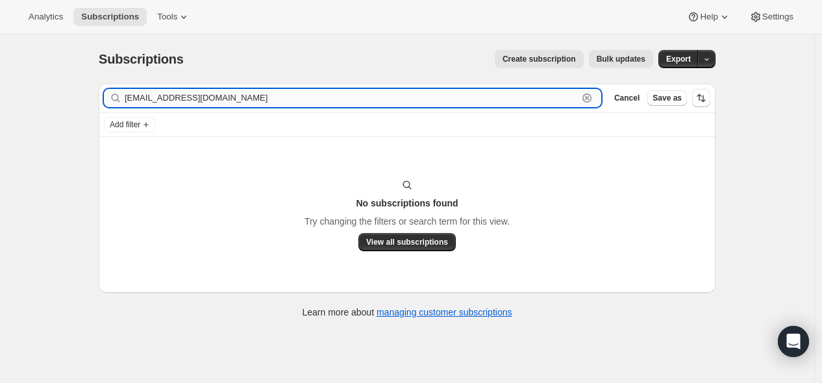
click at [206, 96] on input "Sandersll17@yahoo.com" at bounding box center [351, 98] width 453 height 18
paste input "s"
click at [273, 101] on input "sandersll17@yahoo.com" at bounding box center [351, 98] width 453 height 18
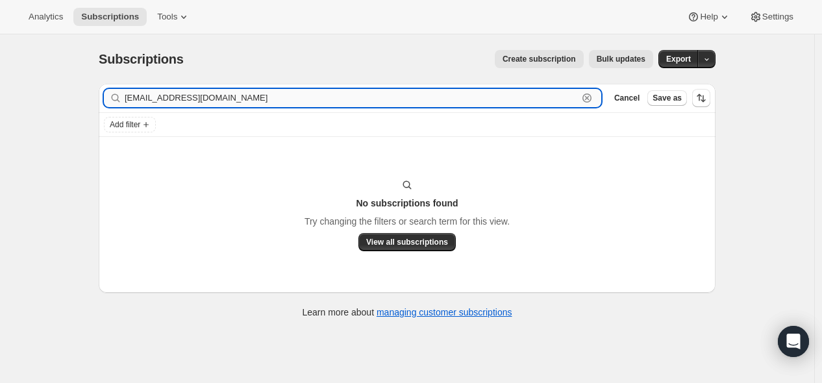
click at [273, 101] on input "sandersll17@yahoo.com" at bounding box center [351, 98] width 453 height 18
click at [284, 95] on input "sandersll17@yahoo.com" at bounding box center [351, 98] width 453 height 18
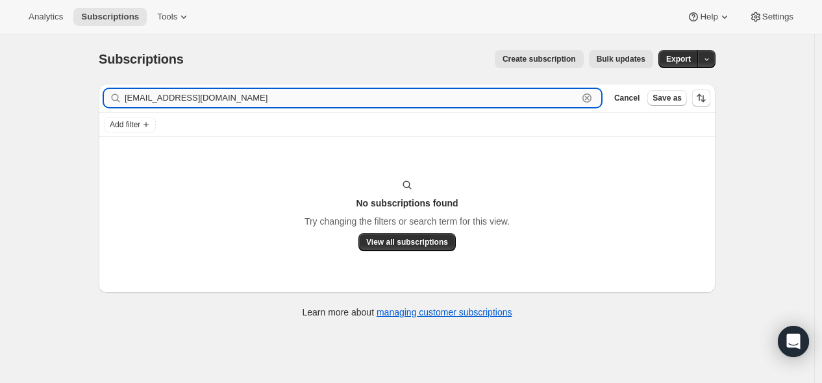
paste input "Gagrelius@gmail"
type input "[EMAIL_ADDRESS][DOMAIN_NAME]"
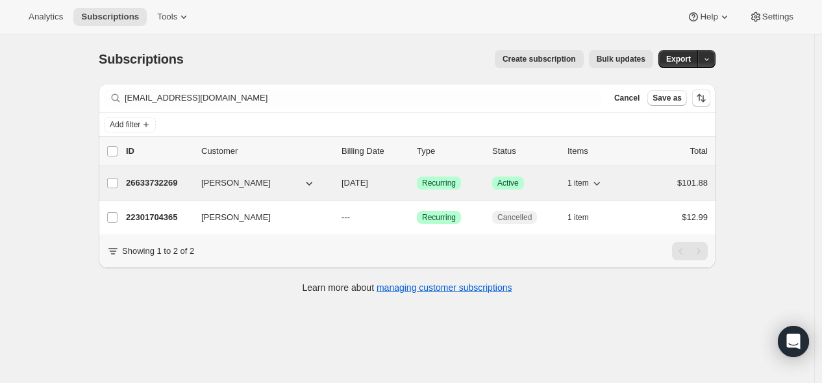
click at [163, 182] on p "26633732269" at bounding box center [158, 183] width 65 height 13
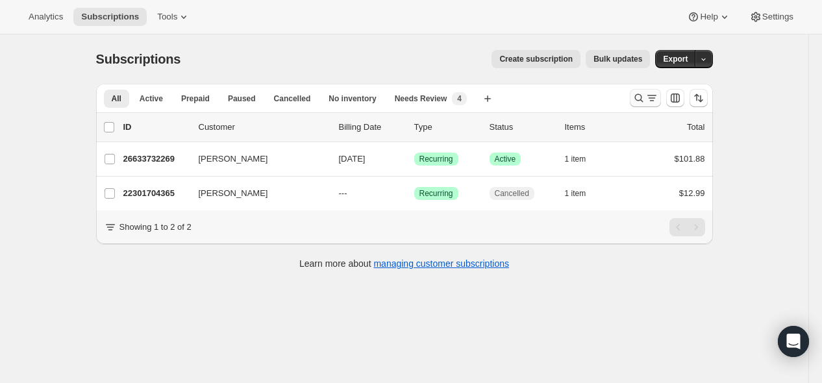
click at [636, 97] on icon "Search and filter results" at bounding box center [639, 98] width 13 height 13
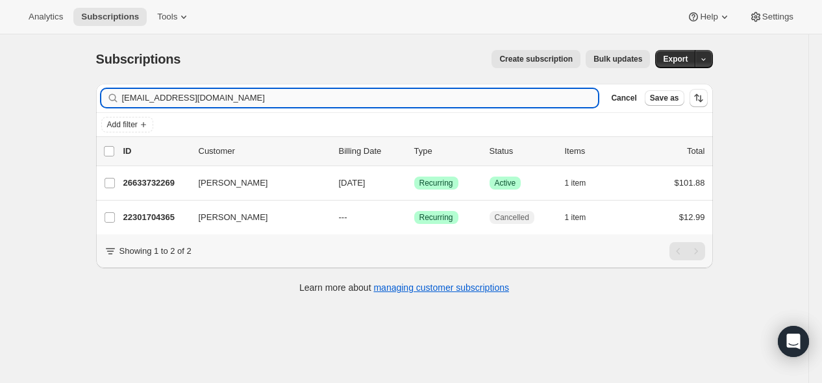
click at [540, 97] on input "[EMAIL_ADDRESS][DOMAIN_NAME]" at bounding box center [360, 98] width 477 height 18
click at [538, 97] on input "[EMAIL_ADDRESS][DOMAIN_NAME]" at bounding box center [360, 98] width 477 height 18
type input "[EMAIL_ADDRESS][DOMAIN_NAME]"
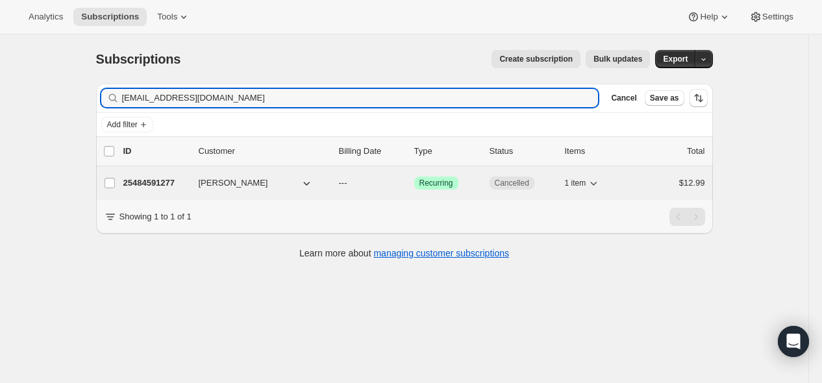
click at [163, 182] on p "25484591277" at bounding box center [155, 183] width 65 height 13
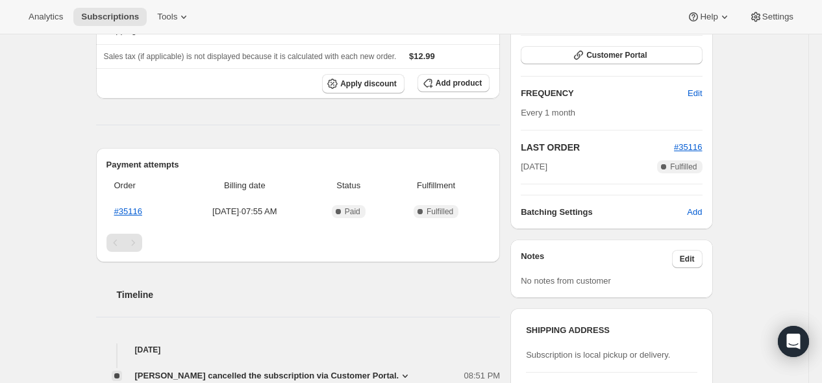
scroll to position [72, 0]
